Goal: Task Accomplishment & Management: Manage account settings

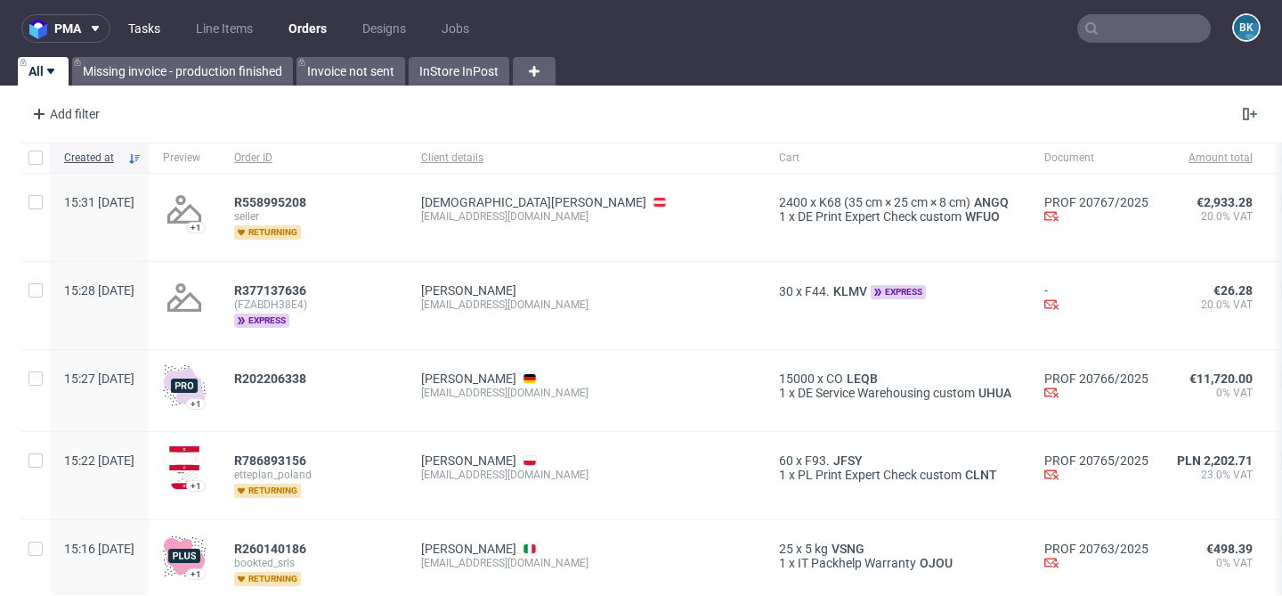
click at [141, 28] on link "Tasks" at bounding box center [144, 28] width 53 height 28
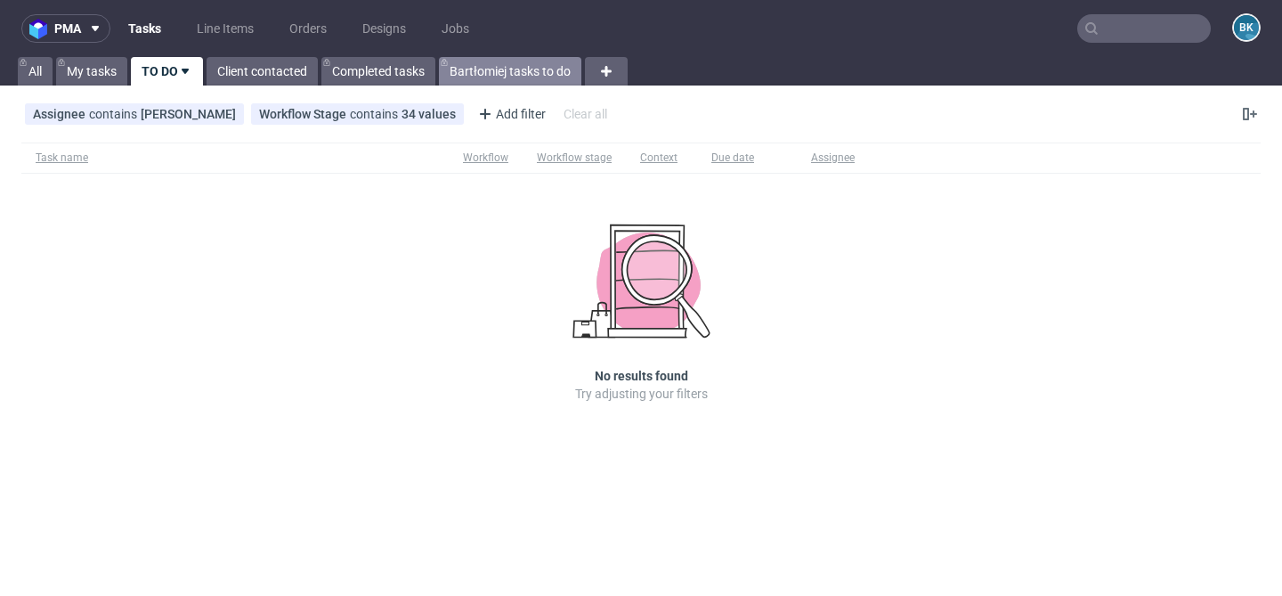
click at [517, 70] on link "Bartłomiej tasks to do" at bounding box center [510, 71] width 142 height 28
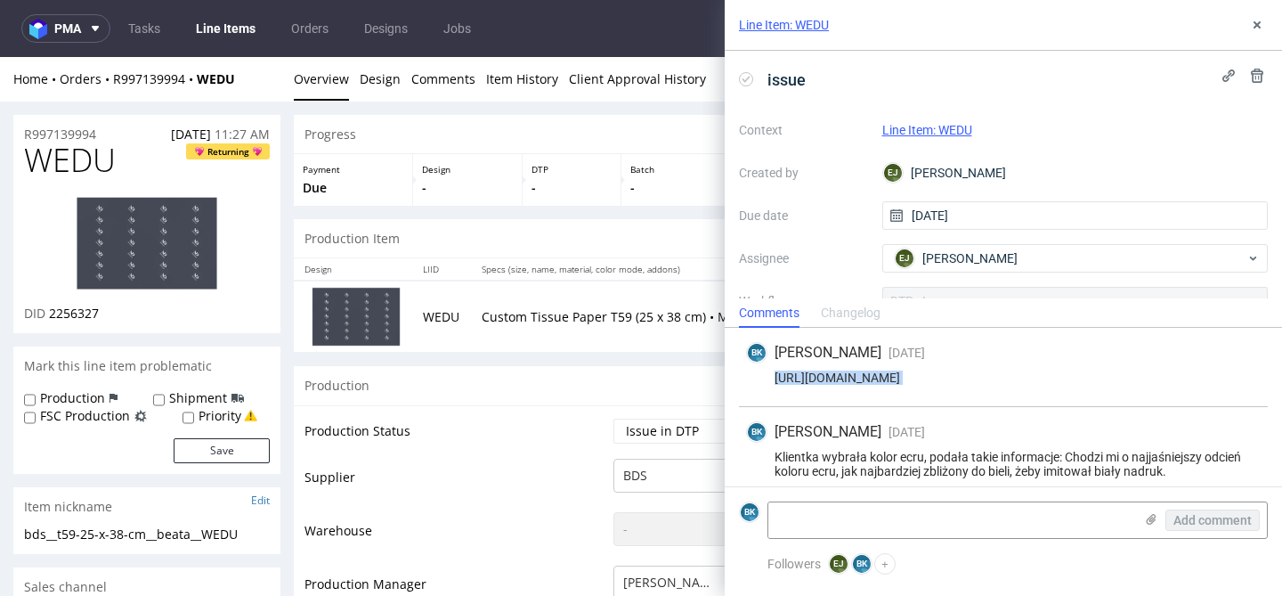
scroll to position [1, 0]
click at [144, 24] on link "Tasks" at bounding box center [144, 28] width 53 height 28
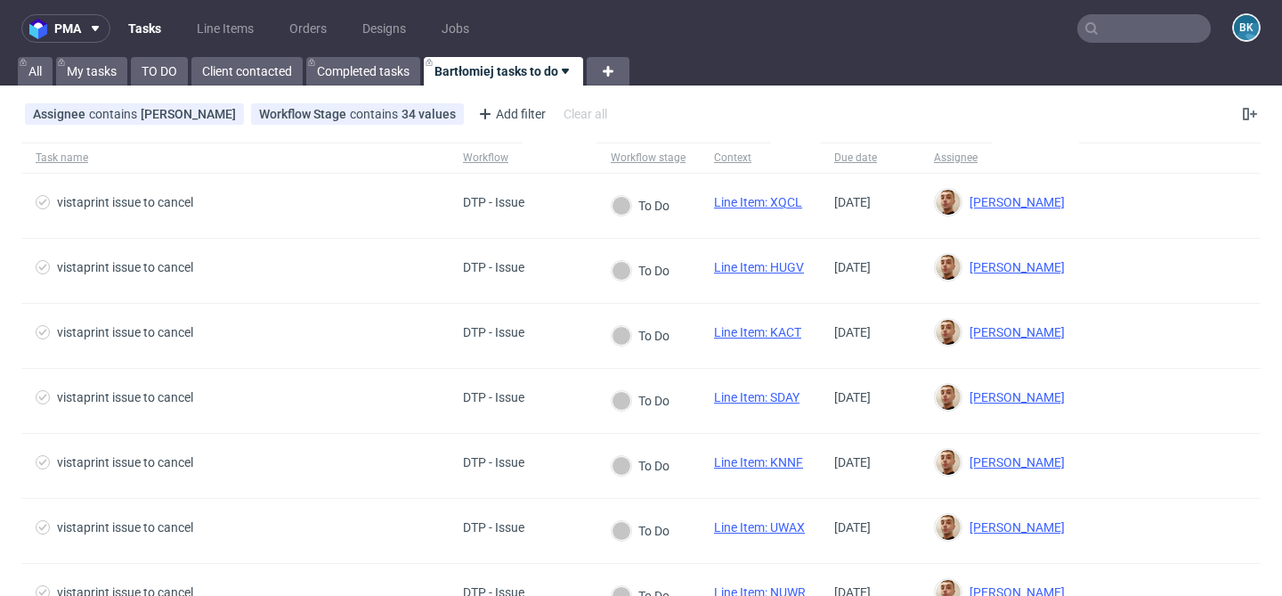
scroll to position [285, 0]
click at [501, 77] on link "Bartłomiej tasks to do" at bounding box center [503, 71] width 159 height 28
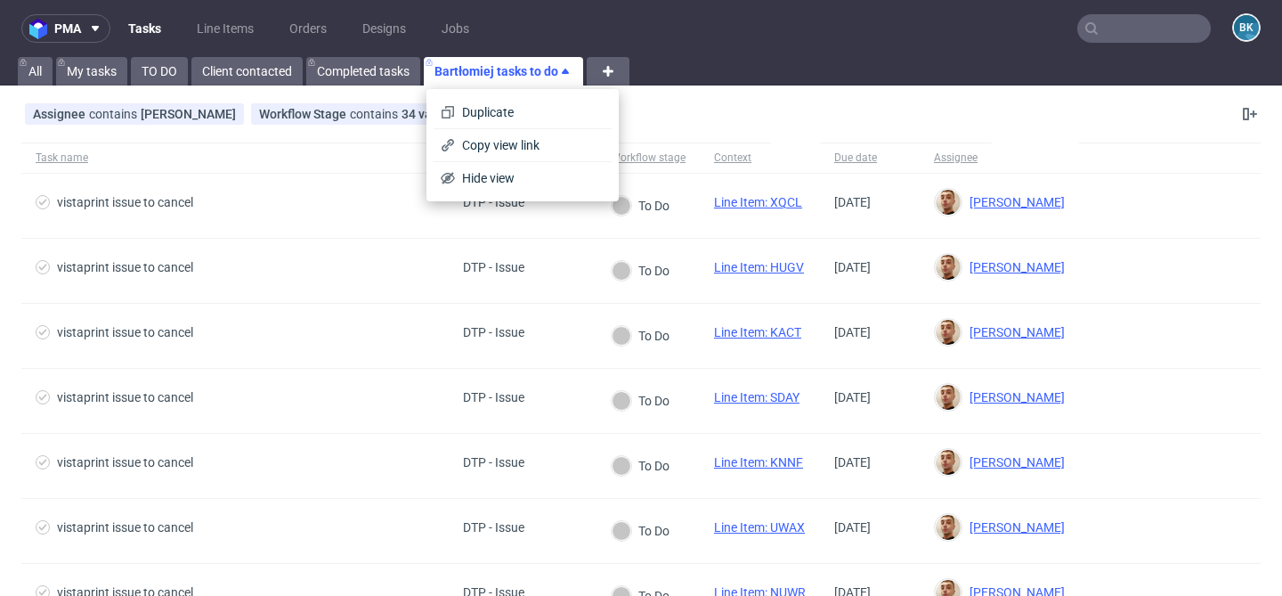
click at [865, 120] on div "Assignee contains Bartłomiej Leśniczuk Workflow Stage contains 34 values [DTP -…" at bounding box center [641, 114] width 1282 height 43
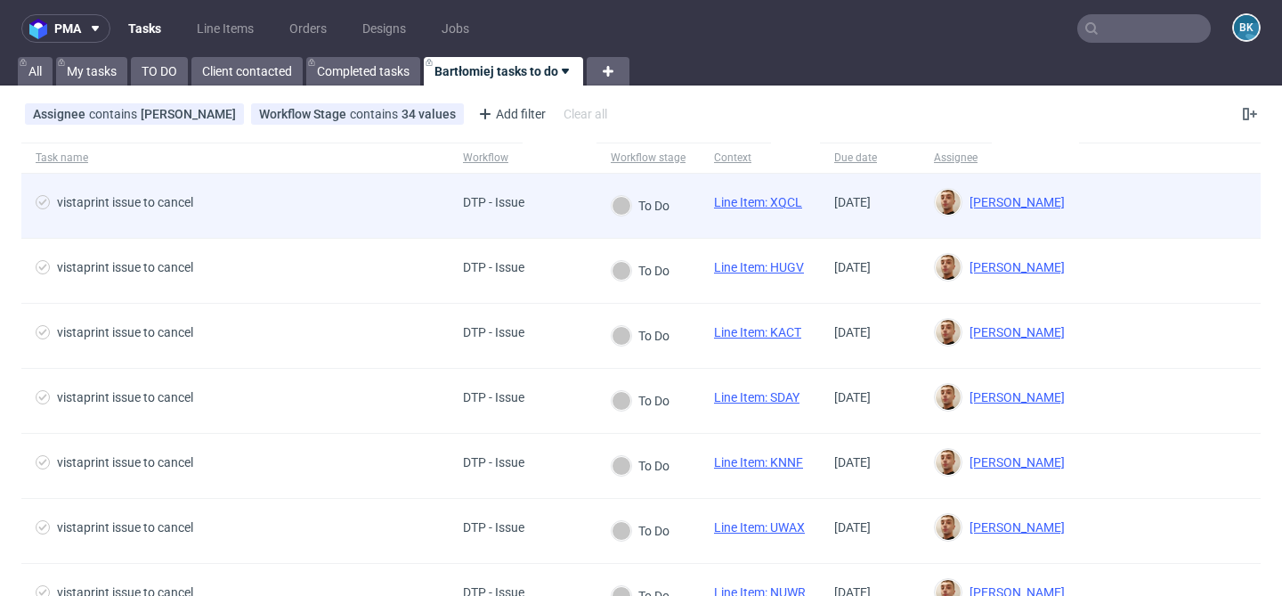
click at [772, 203] on link "Line Item: XQCL" at bounding box center [758, 202] width 88 height 14
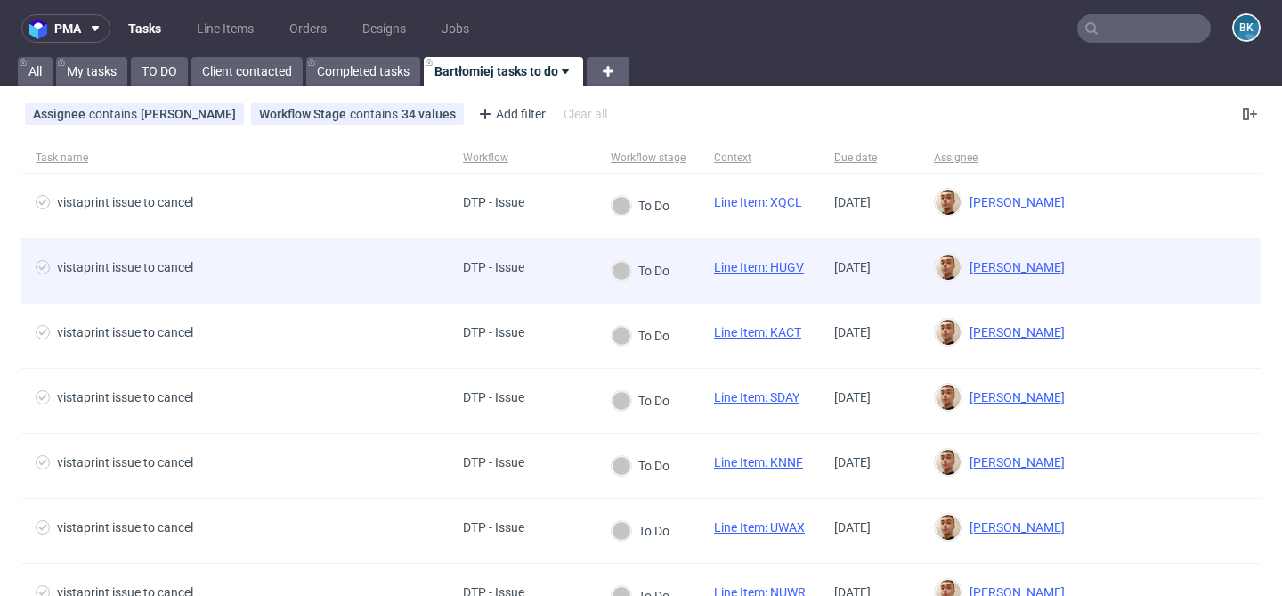
click at [784, 268] on link "Line Item: HUGV" at bounding box center [759, 267] width 90 height 14
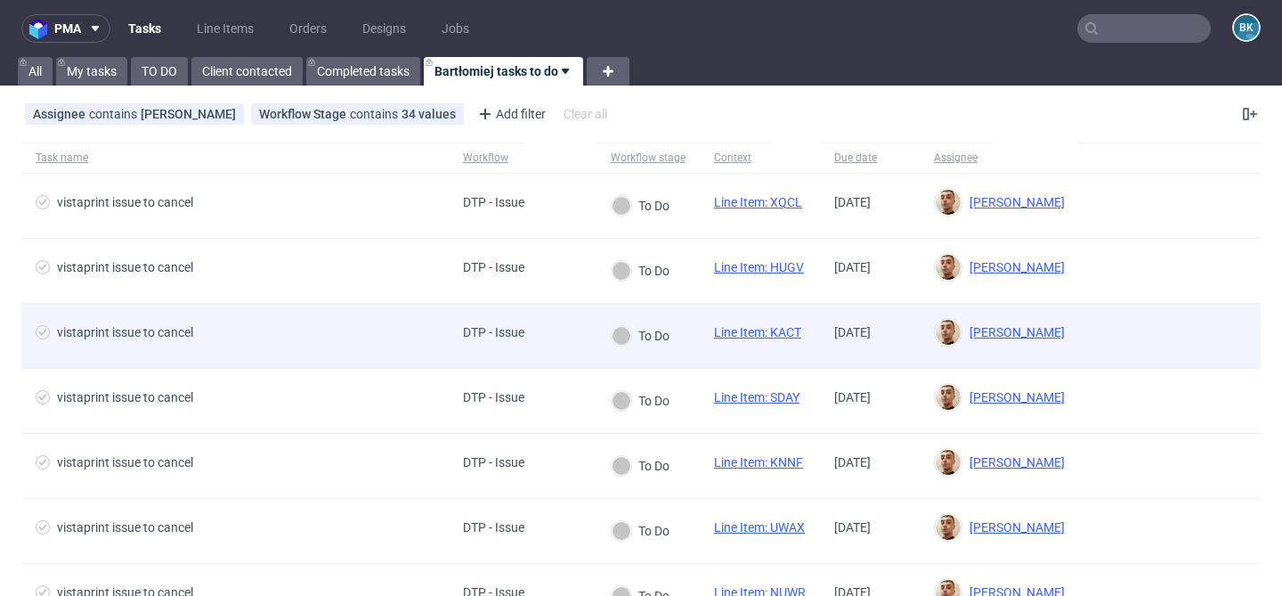
click at [784, 332] on link "Line Item: KACT" at bounding box center [757, 332] width 87 height 14
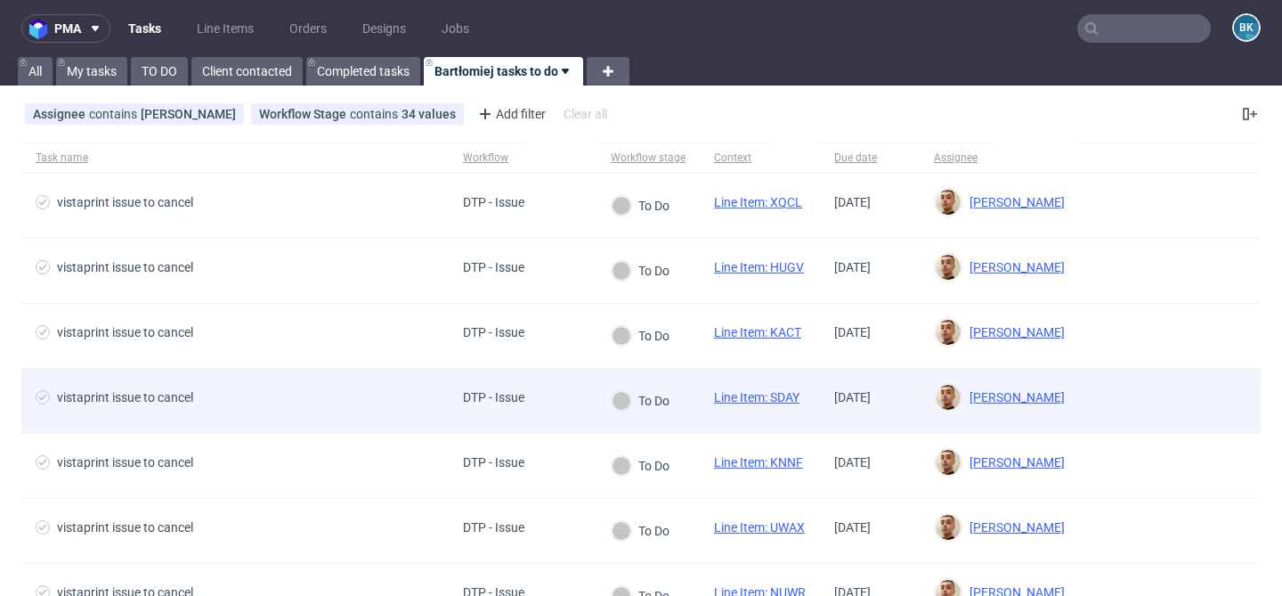
click at [779, 400] on link "Line Item: SDAY" at bounding box center [756, 397] width 85 height 14
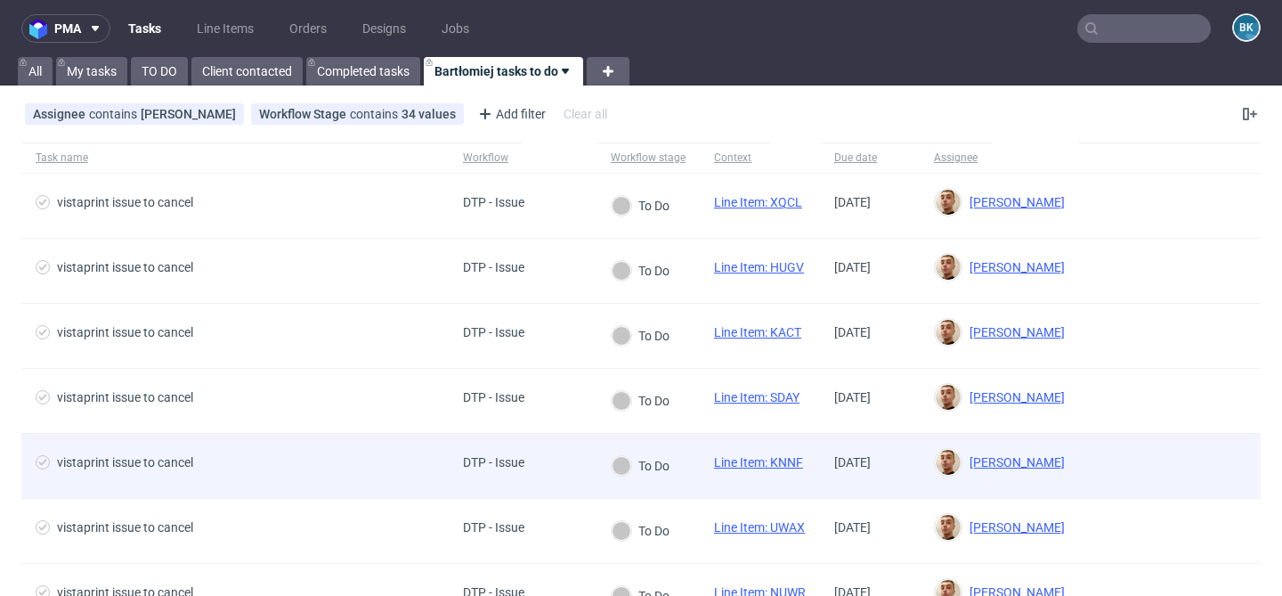
click at [768, 467] on link "Line Item: KNNF" at bounding box center [758, 462] width 89 height 14
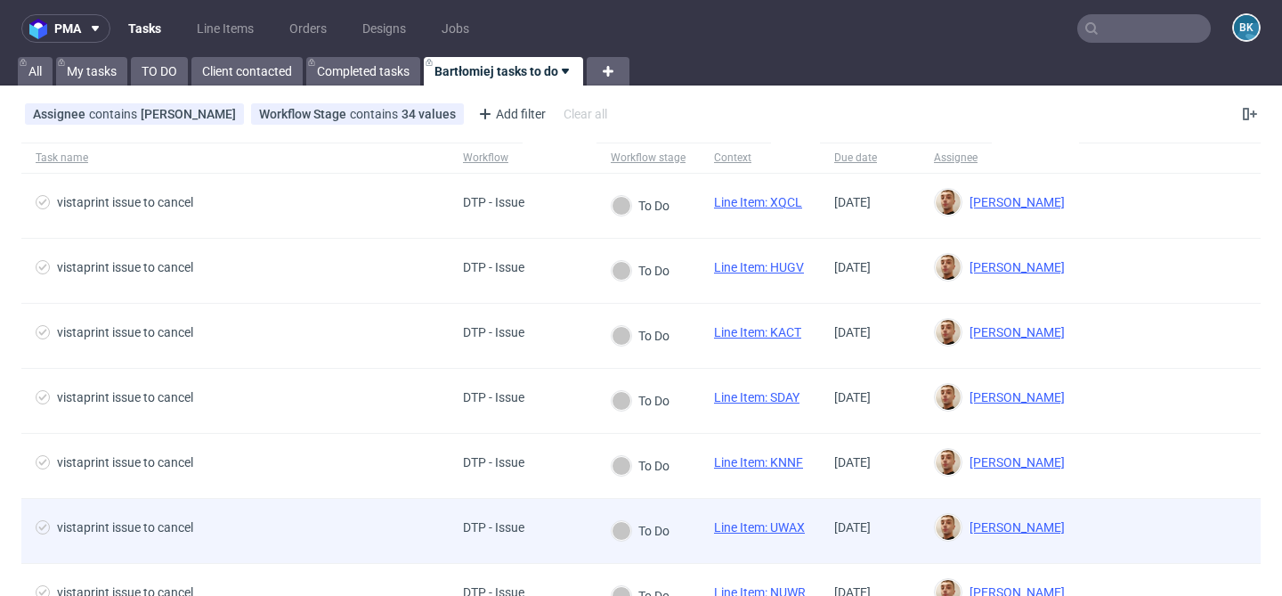
click at [777, 526] on link "Line Item: UWAX" at bounding box center [759, 527] width 91 height 14
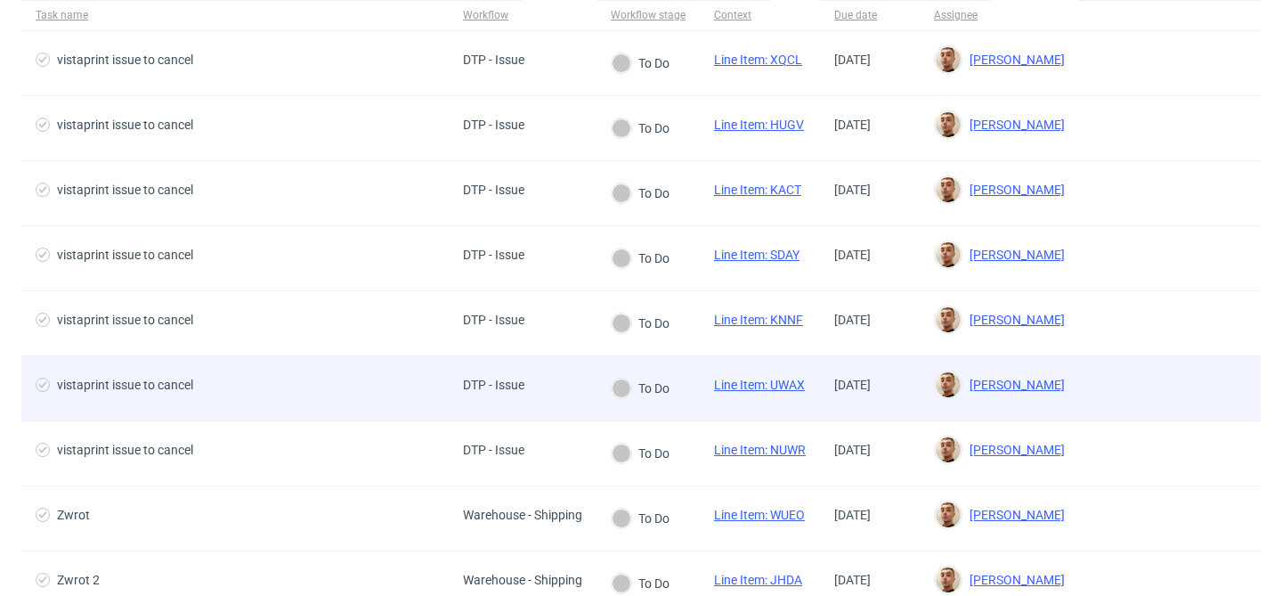
scroll to position [151, 0]
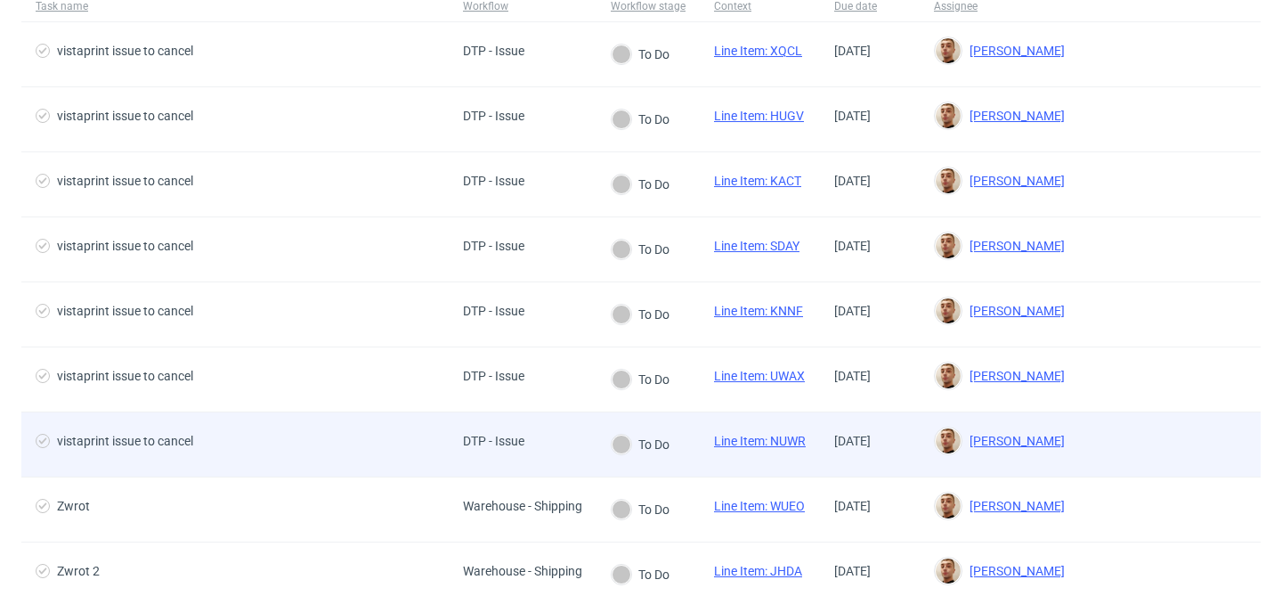
click at [778, 437] on link "Line Item: NUWR" at bounding box center [760, 441] width 92 height 14
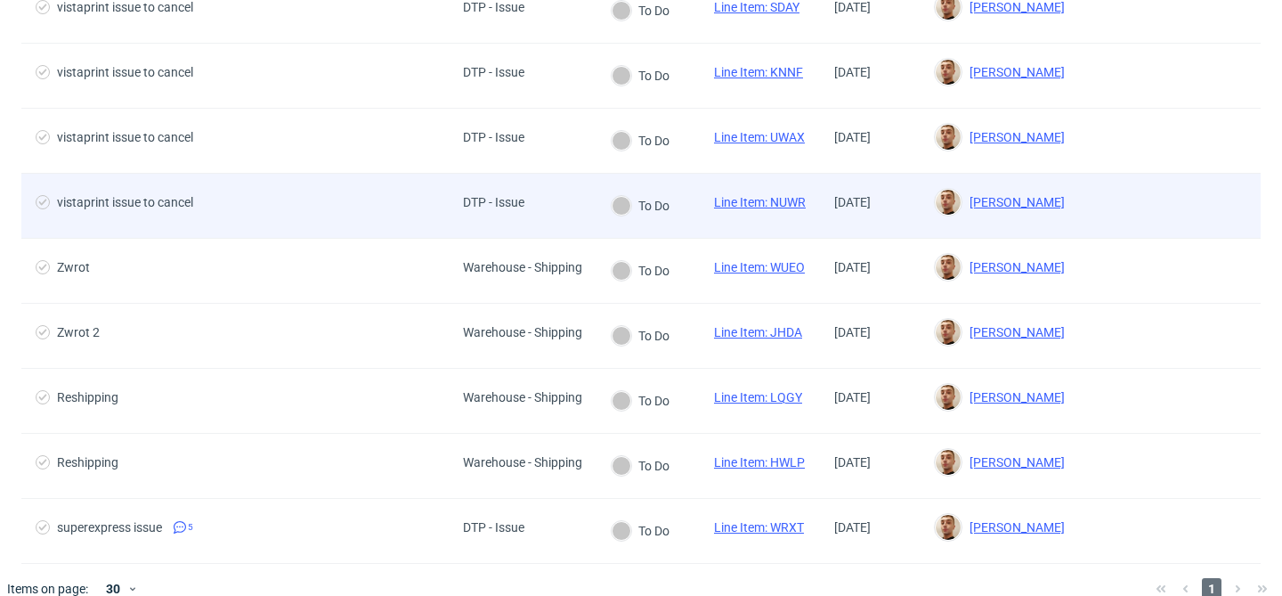
scroll to position [415, 0]
